Goal: Information Seeking & Learning: Learn about a topic

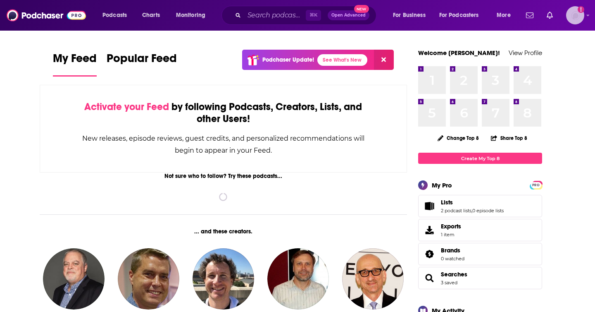
click at [582, 13] on img "Logged in as Marketing09" at bounding box center [575, 15] width 18 height 18
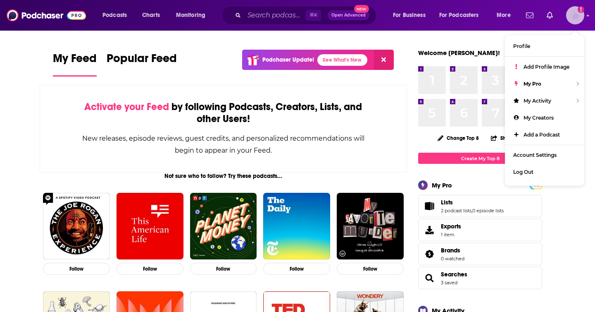
click at [581, 20] on img "Logged in as Marketing09" at bounding box center [575, 15] width 18 height 18
click at [283, 19] on input "Search podcasts, credits, & more..." at bounding box center [275, 15] width 62 height 13
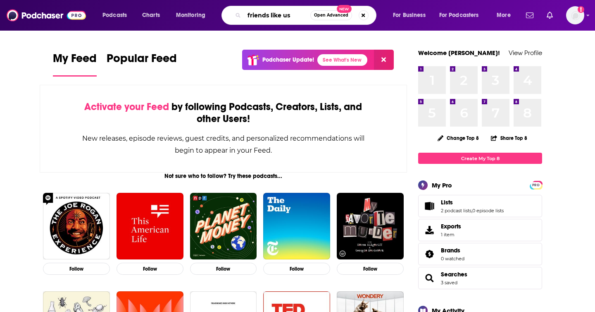
type input "friends like us"
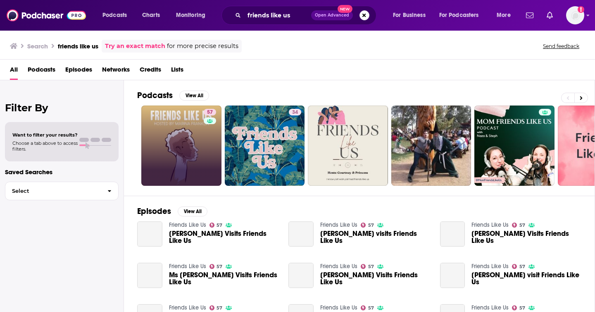
click at [204, 135] on div "57" at bounding box center [211, 146] width 14 height 74
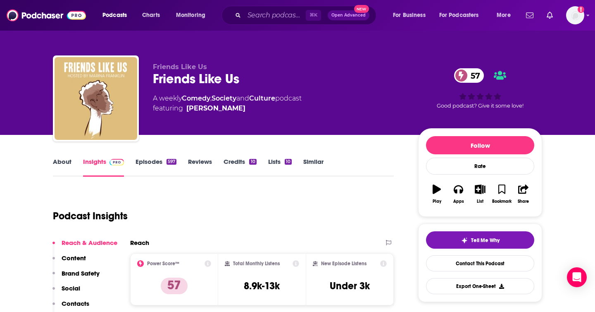
click at [162, 163] on link "Episodes 597" at bounding box center [156, 167] width 41 height 19
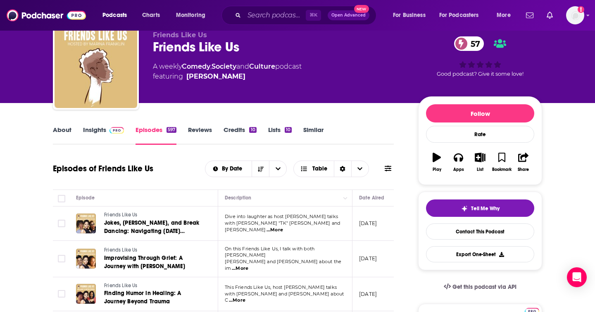
scroll to position [36, 0]
